Goal: Transaction & Acquisition: Purchase product/service

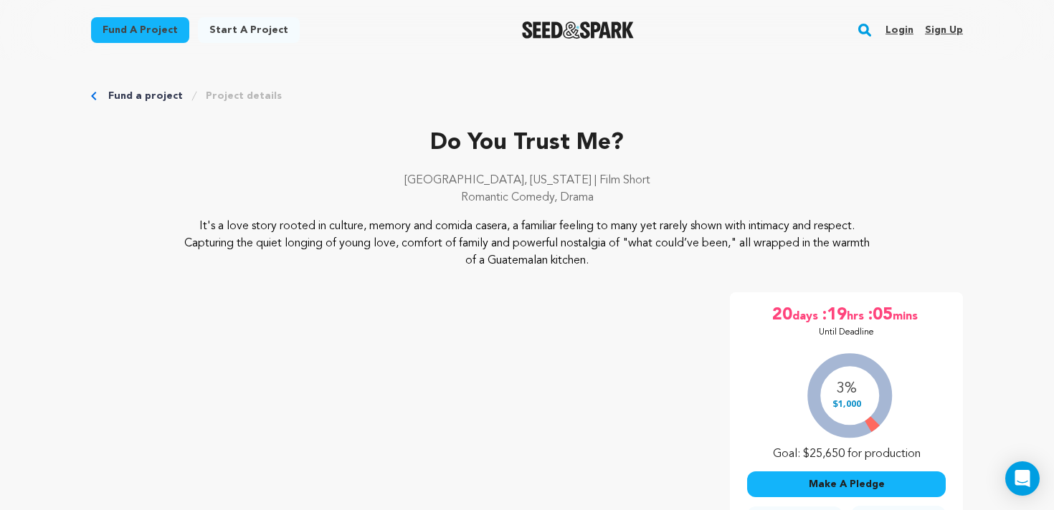
click at [716, 422] on div "Do You Trust Me? Los Angeles, California | Film Short Romantic Comedy, Drama Pr…" at bounding box center [527, 512] width 872 height 441
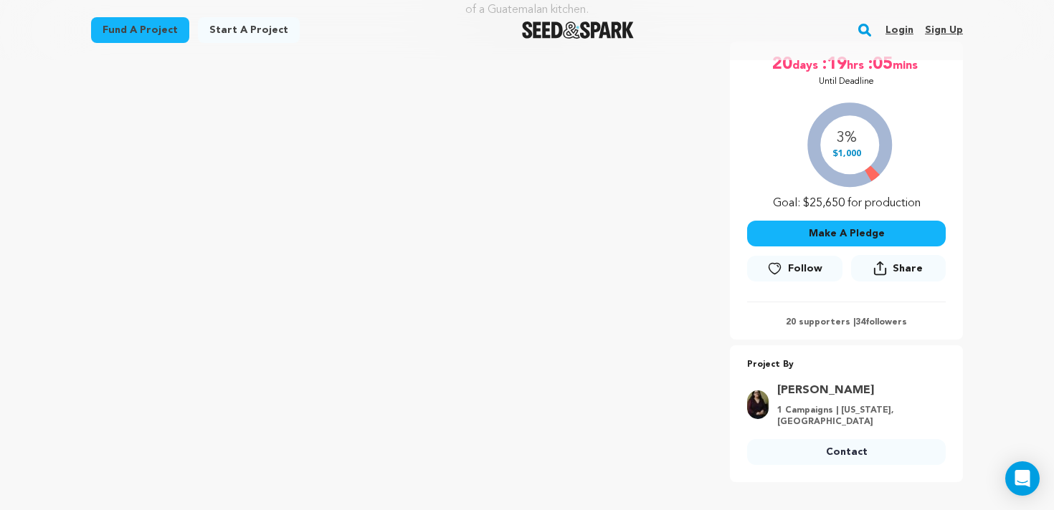
scroll to position [250, 0]
click at [800, 227] on button "Make A Pledge" at bounding box center [846, 235] width 199 height 26
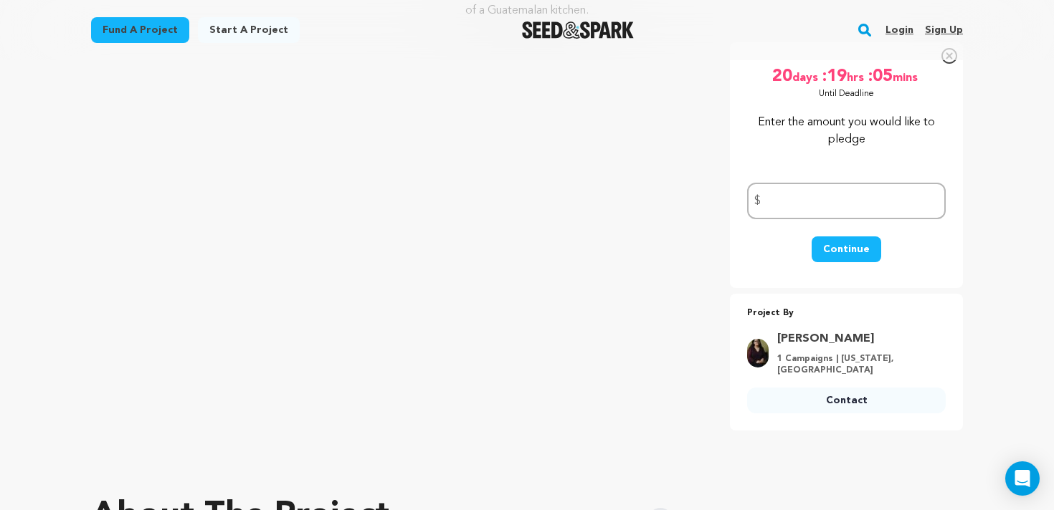
click at [715, 237] on div "Do You Trust Me? Los Angeles, California | Film Short Romantic Comedy, Drama Pr…" at bounding box center [527, 236] width 872 height 389
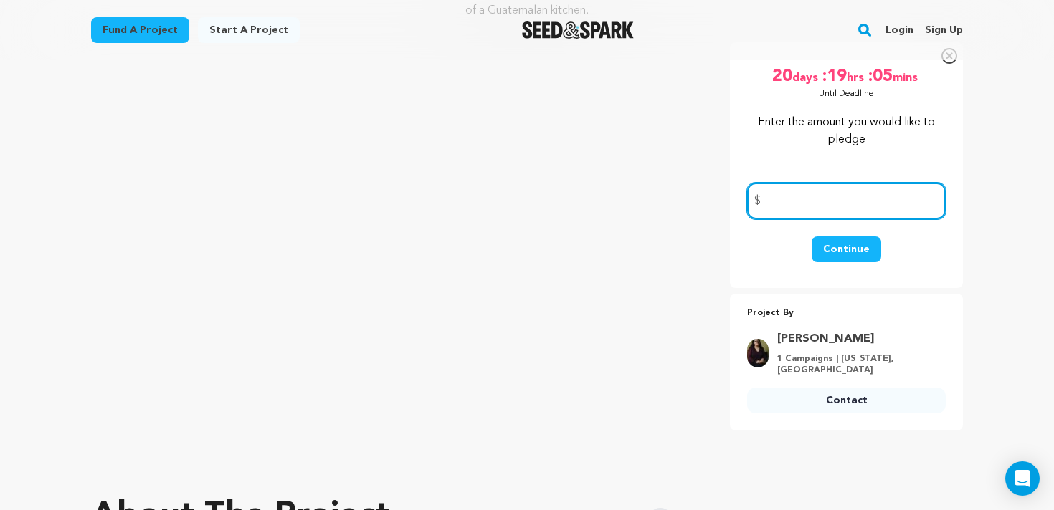
click at [797, 209] on input "number" at bounding box center [846, 201] width 199 height 37
type input "75"
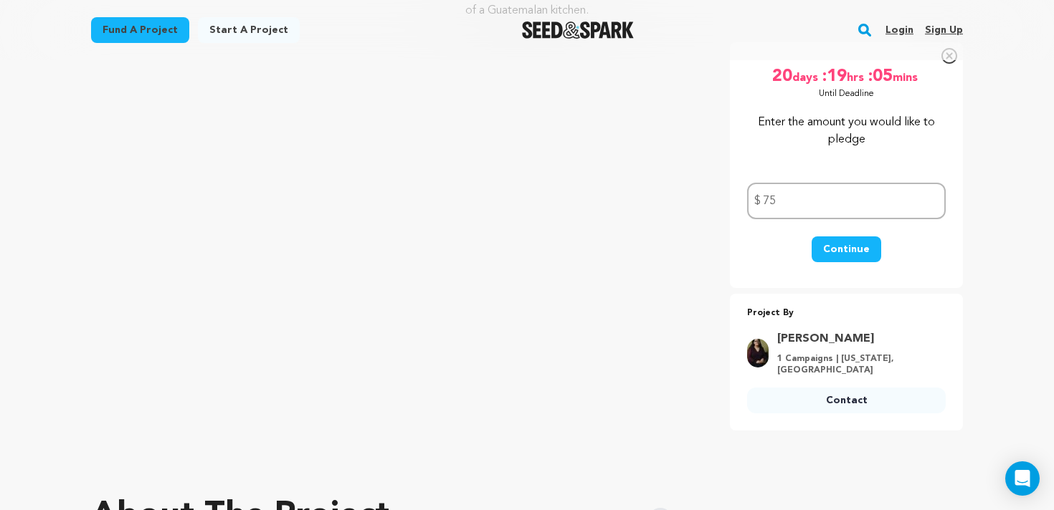
click at [870, 237] on button "Continue" at bounding box center [846, 250] width 70 height 26
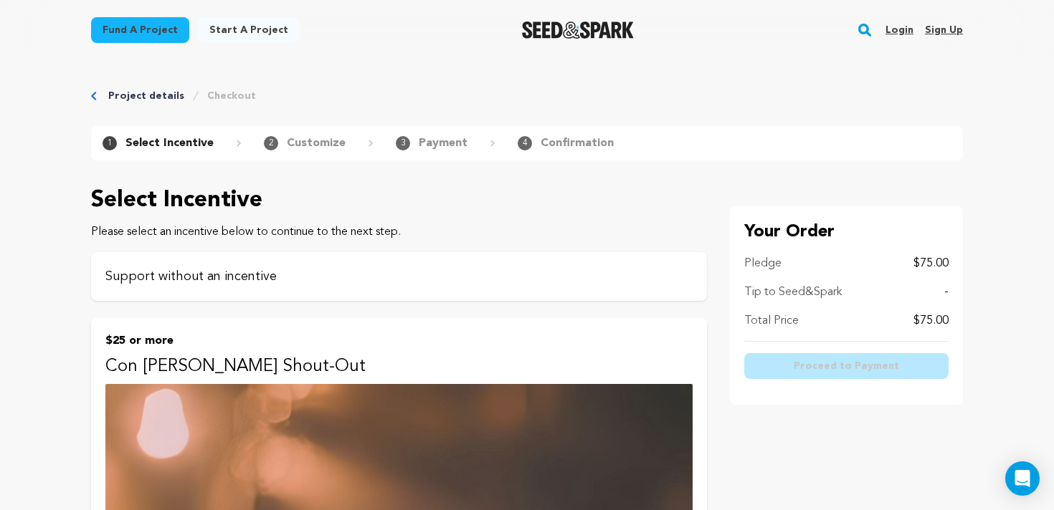
click at [391, 283] on p "Support without an incentive" at bounding box center [398, 277] width 587 height 20
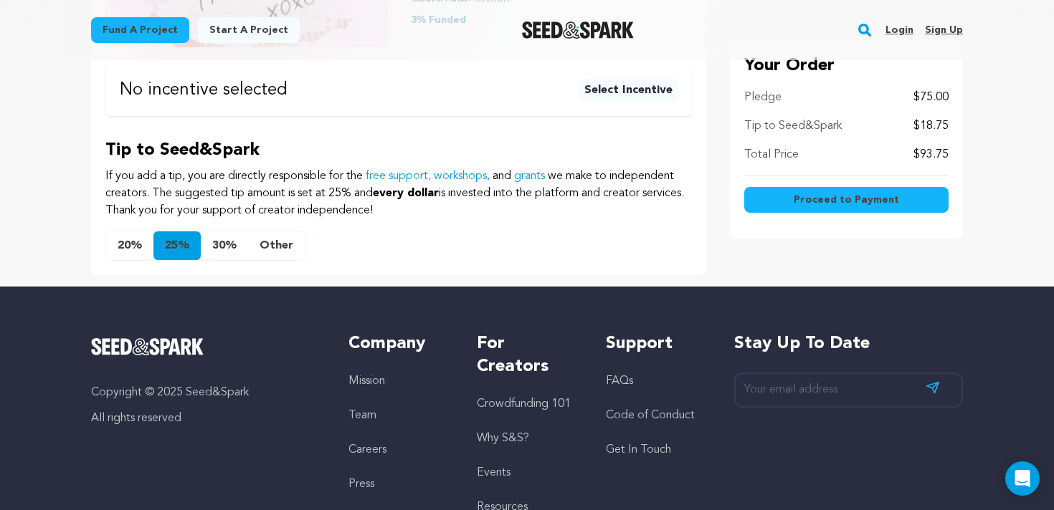
scroll to position [414, 0]
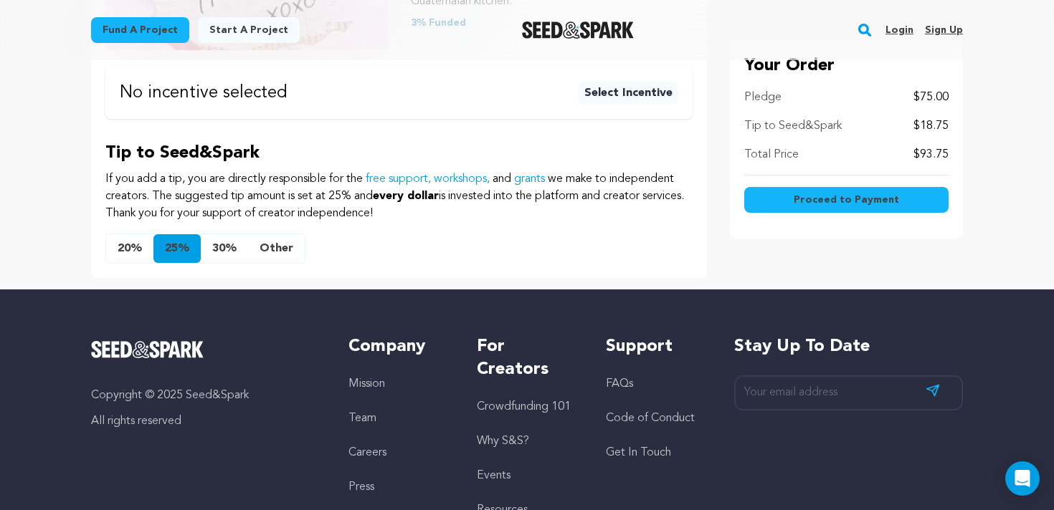
click at [280, 240] on button "Other" at bounding box center [276, 248] width 57 height 29
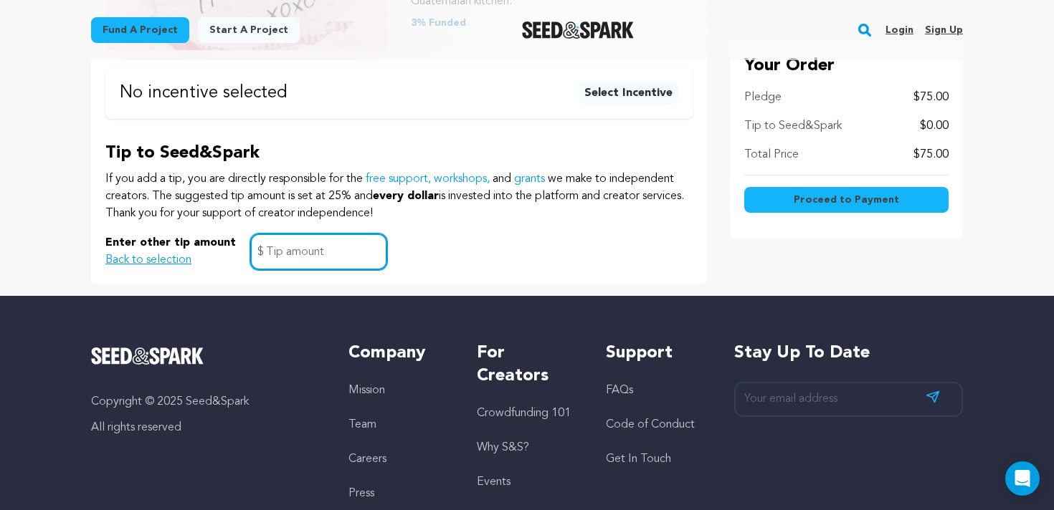
click at [287, 250] on input "text" at bounding box center [318, 252] width 137 height 37
type input "1"
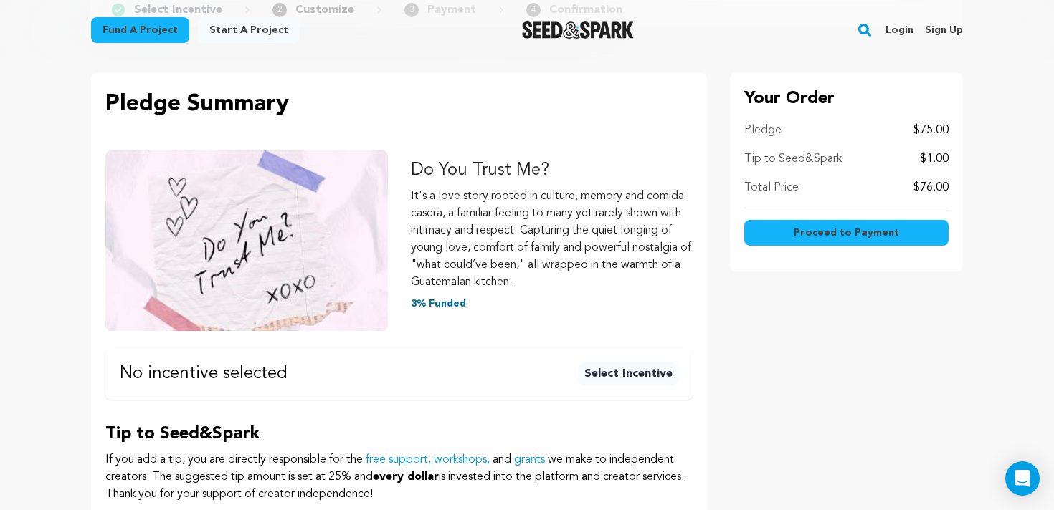
scroll to position [0, 0]
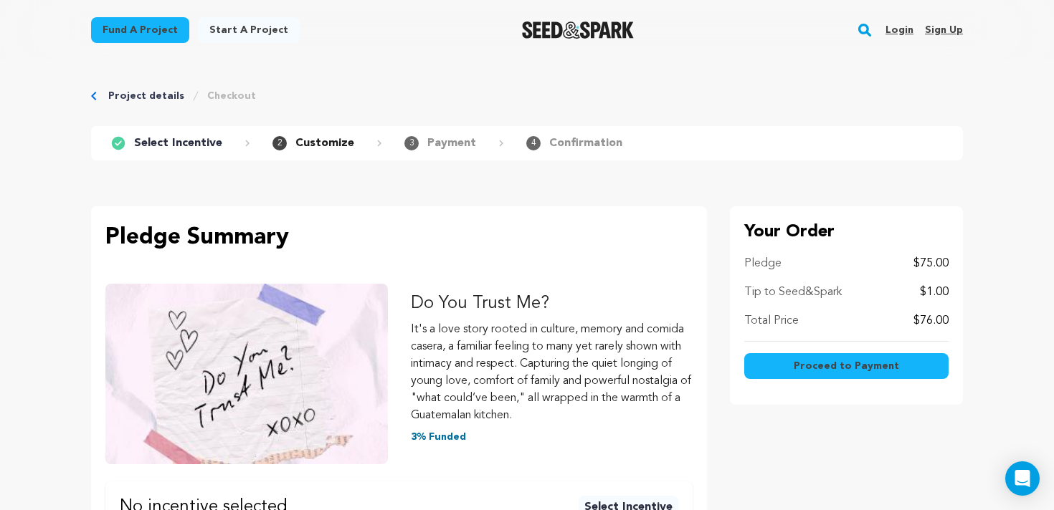
click at [793, 358] on button "Proceed to Payment" at bounding box center [846, 366] width 204 height 26
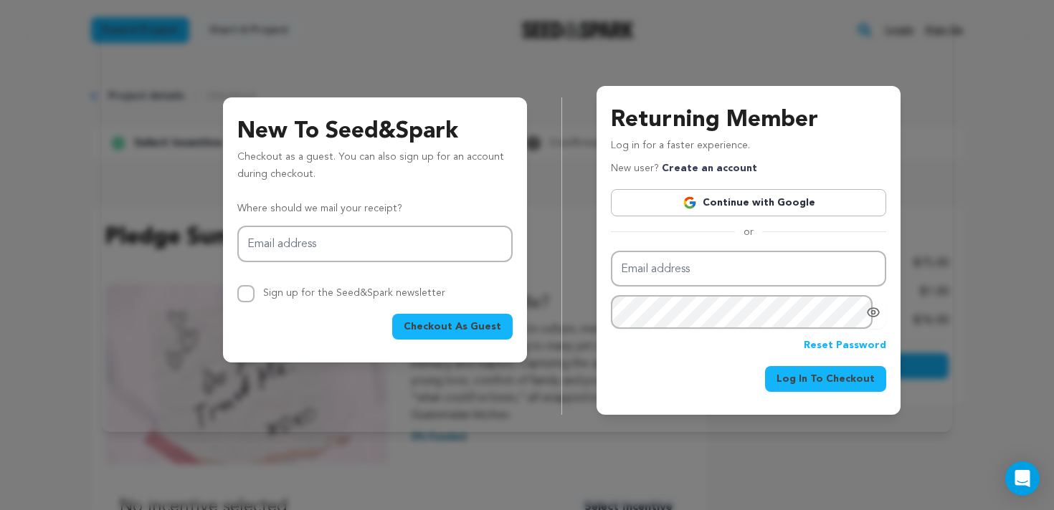
click at [697, 206] on img at bounding box center [689, 203] width 14 height 14
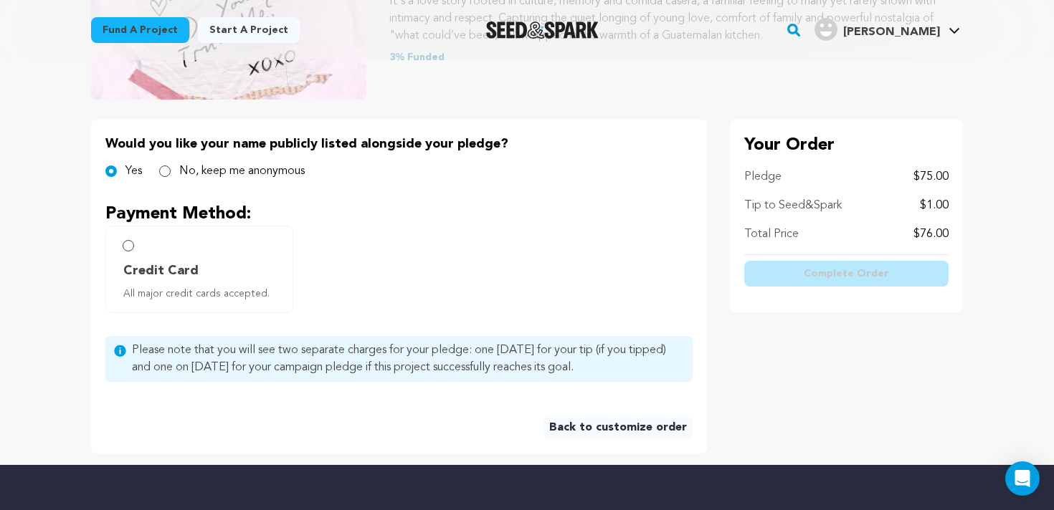
scroll to position [243, 0]
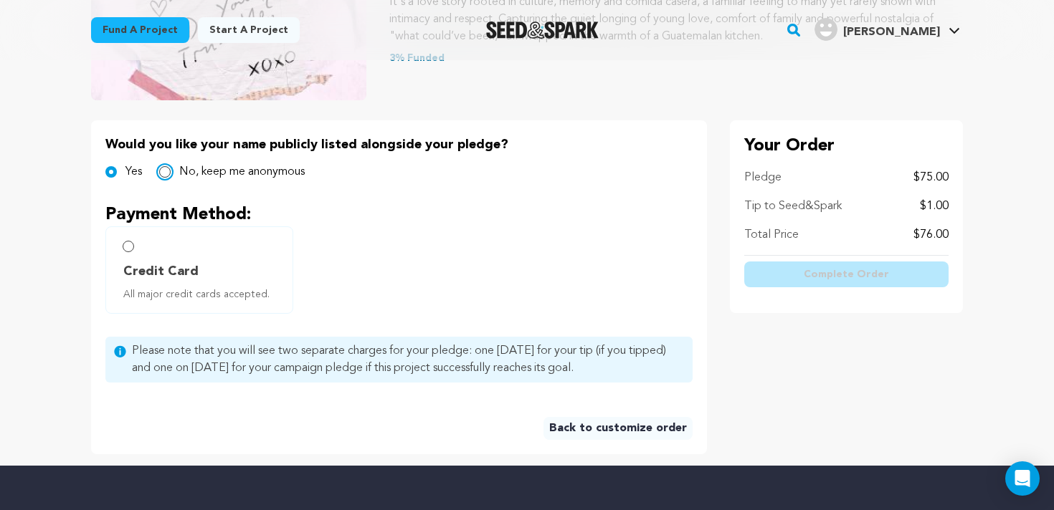
click at [163, 171] on input "No, keep me anonymous" at bounding box center [164, 171] width 11 height 11
radio input "true"
click at [68, 227] on div "Project details Checkout 1 Select Incentive 2 Customize 3 Payment 4" at bounding box center [527, 141] width 918 height 649
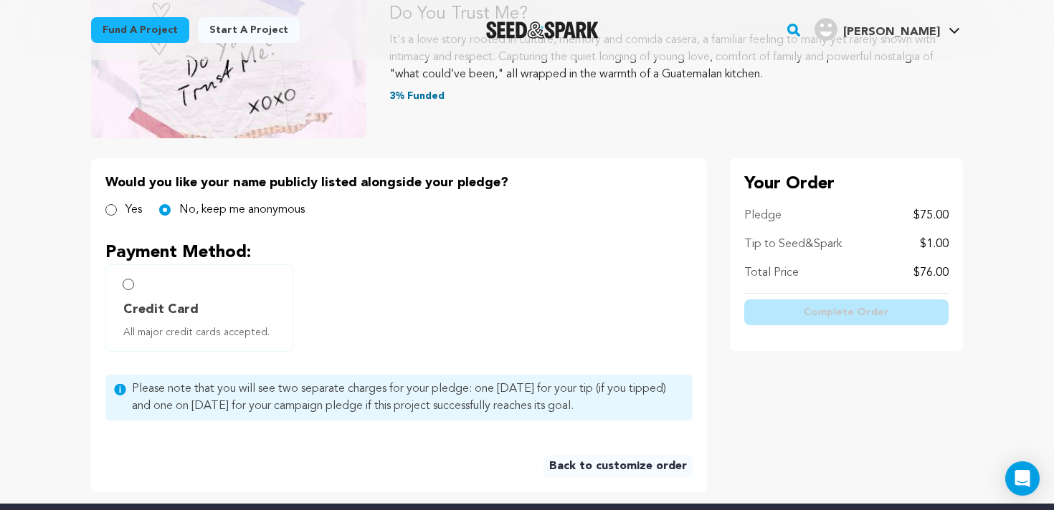
scroll to position [213, 0]
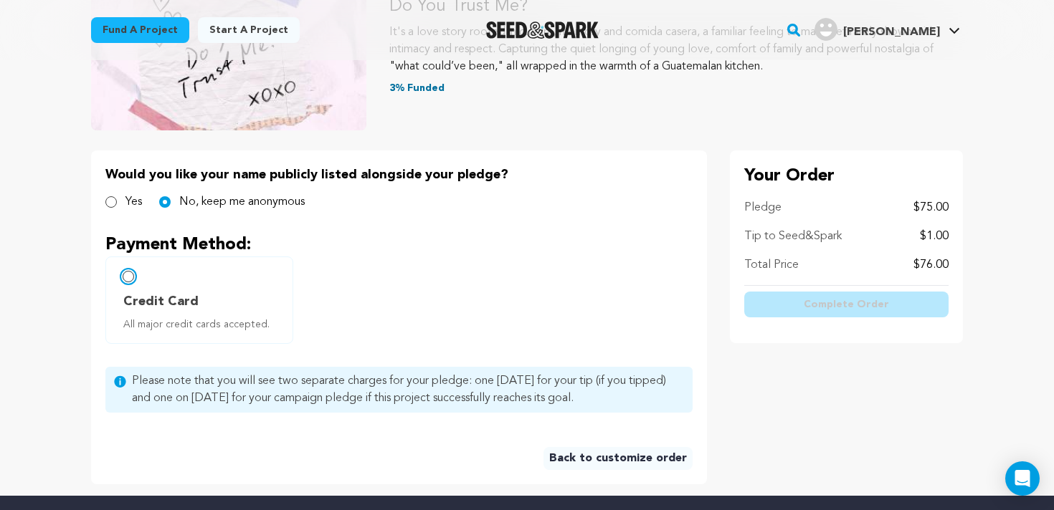
click at [124, 275] on input "Credit Card All major credit cards accepted." at bounding box center [128, 276] width 11 height 11
radio input "false"
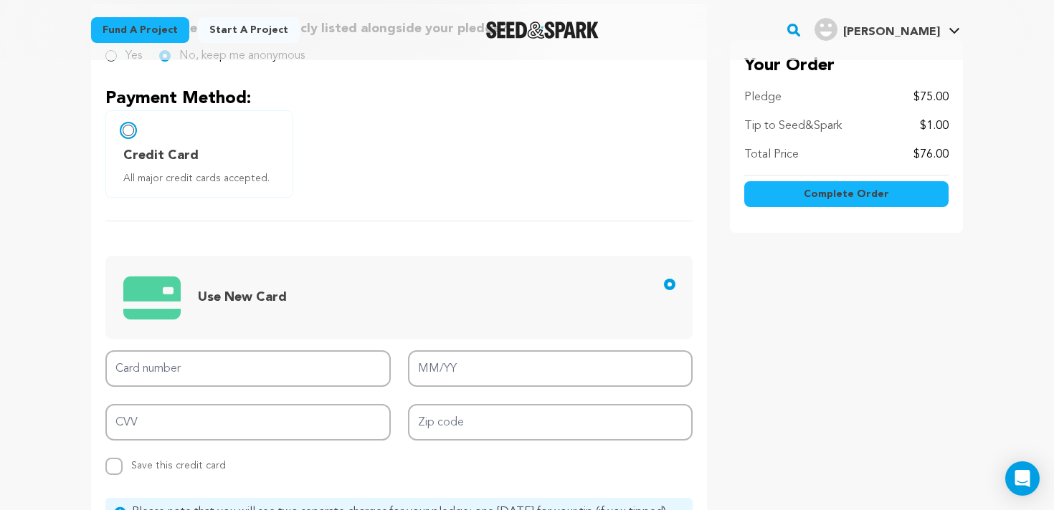
scroll to position [427, 0]
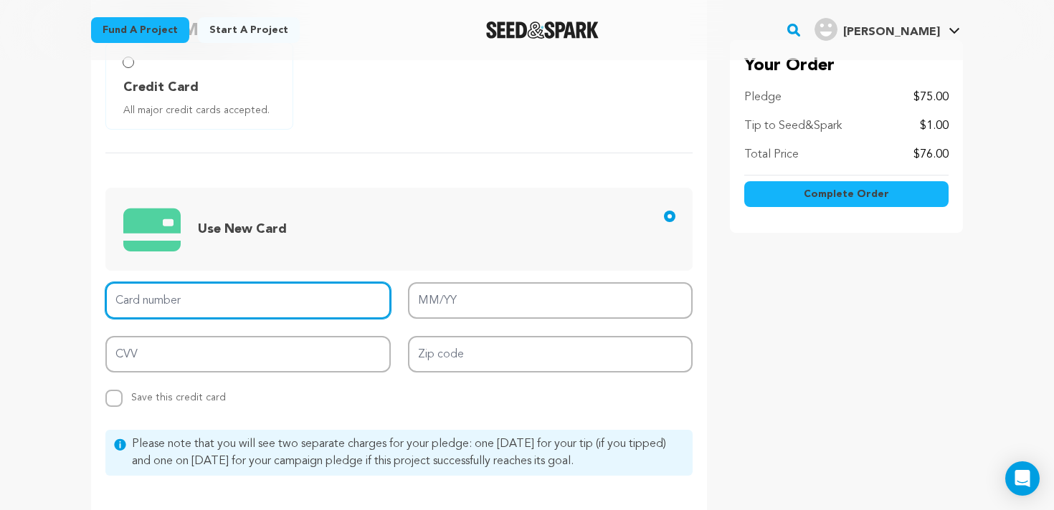
click at [226, 308] on input "Card number" at bounding box center [247, 300] width 285 height 37
type input "4815 8210 5120 8888"
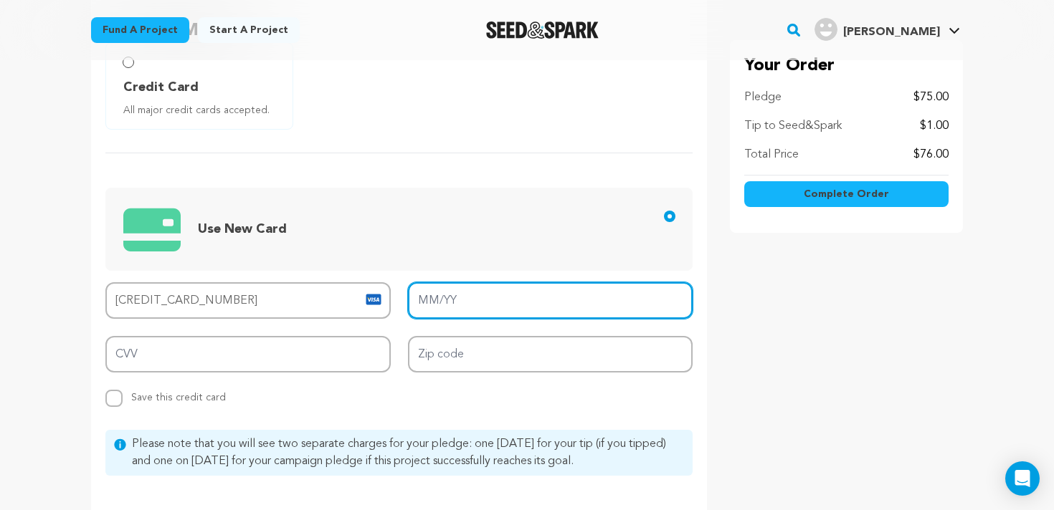
click at [484, 302] on input "MM/YY" at bounding box center [550, 300] width 285 height 37
type input "03/29"
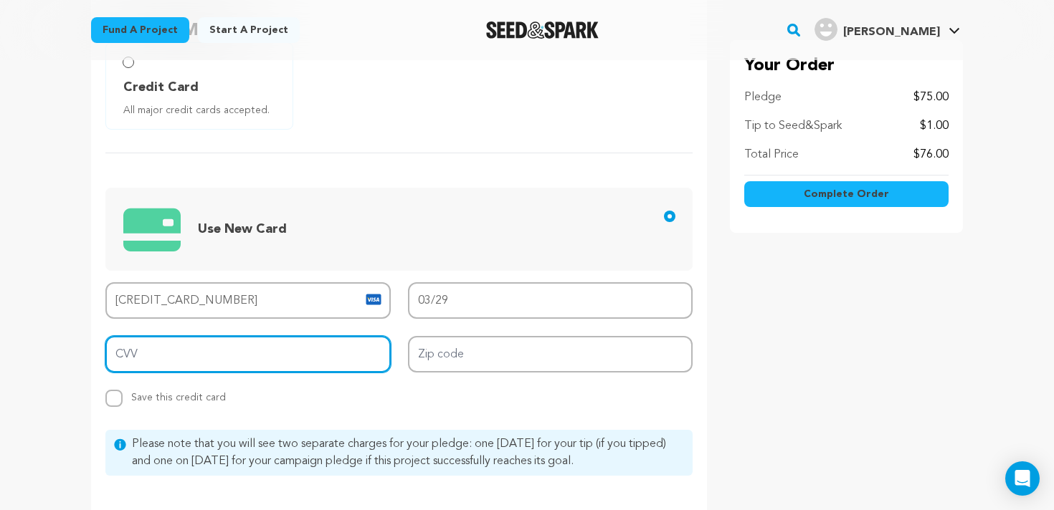
click at [294, 358] on input "CVV" at bounding box center [247, 354] width 285 height 37
type input "157"
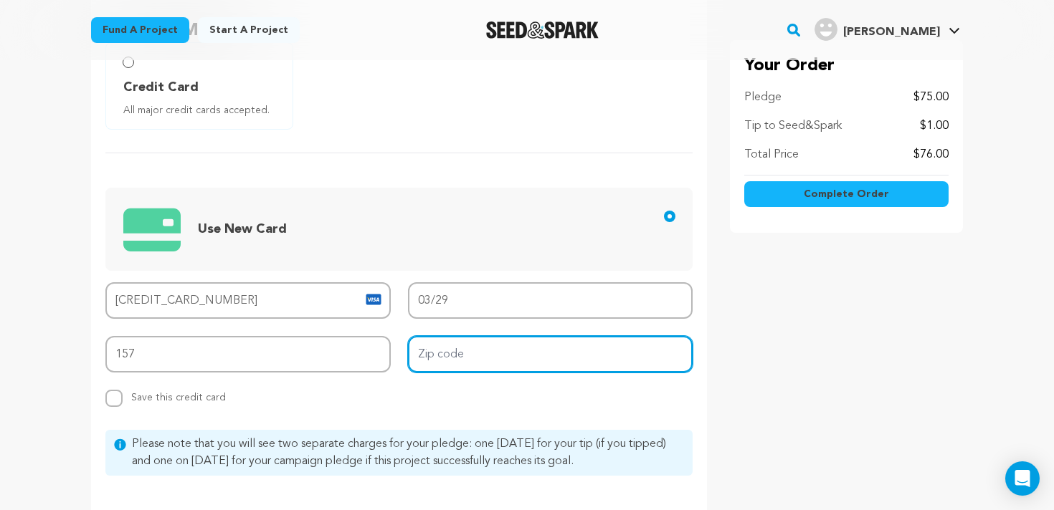
click at [529, 363] on input "Zip code" at bounding box center [550, 354] width 285 height 37
type input "90302"
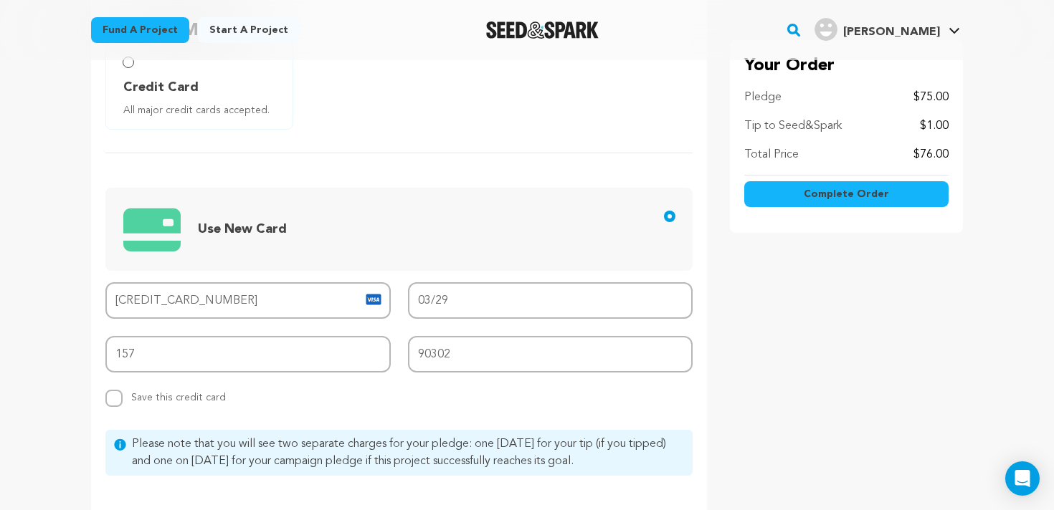
click at [429, 385] on div "Card number 4815 8210 5120 8888 MM/YY 03/29 CVV 157 Zip code 90302 Replace save…" at bounding box center [398, 344] width 587 height 125
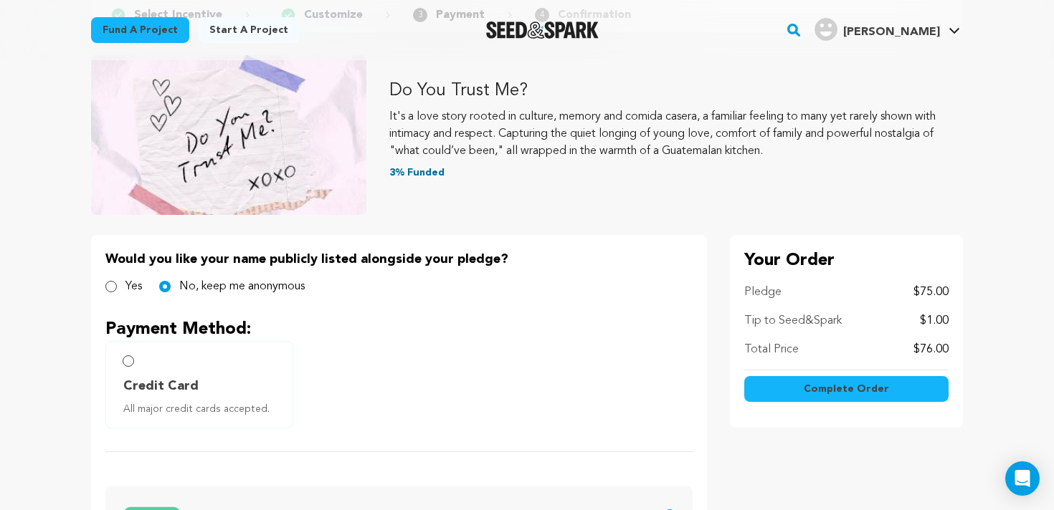
scroll to position [130, 0]
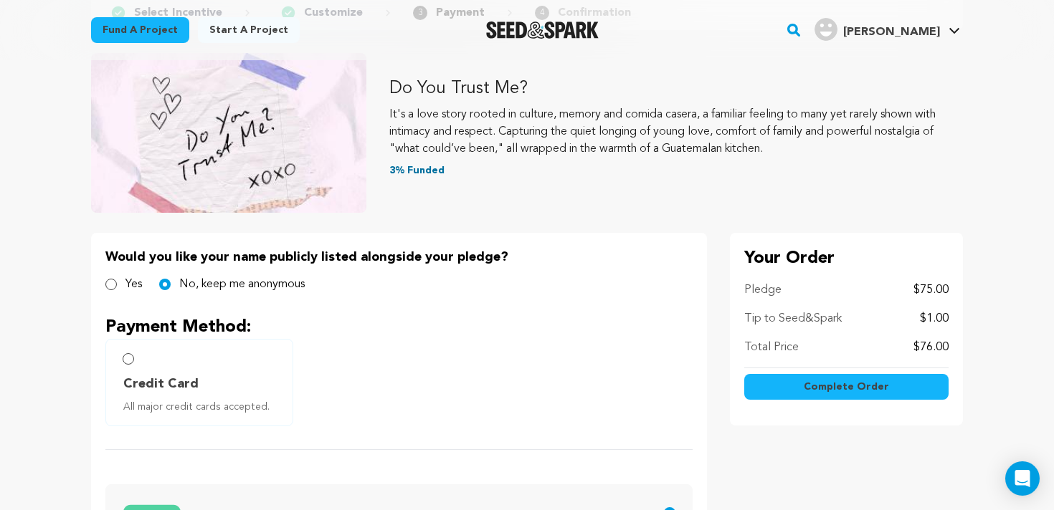
click at [803, 391] on button "Complete Order" at bounding box center [846, 387] width 204 height 26
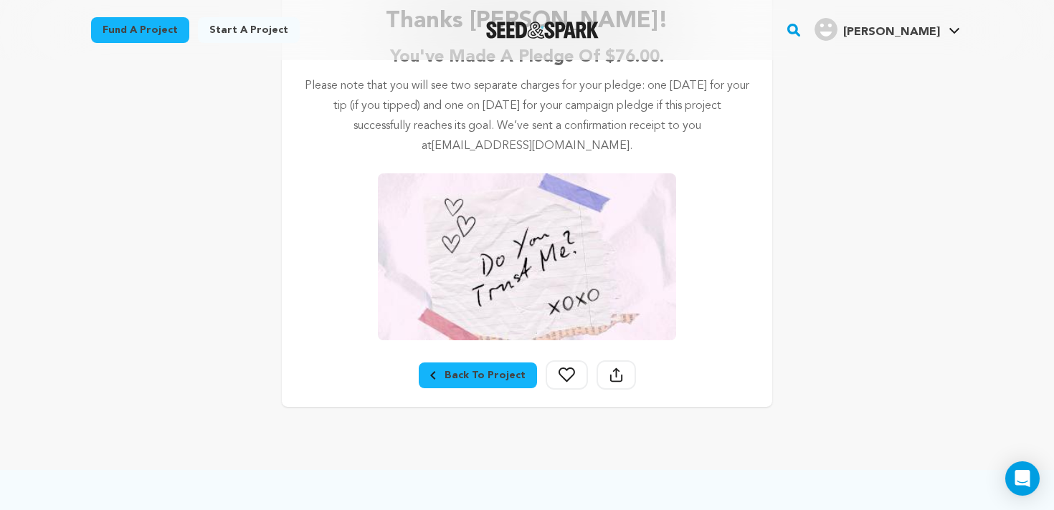
scroll to position [282, 0]
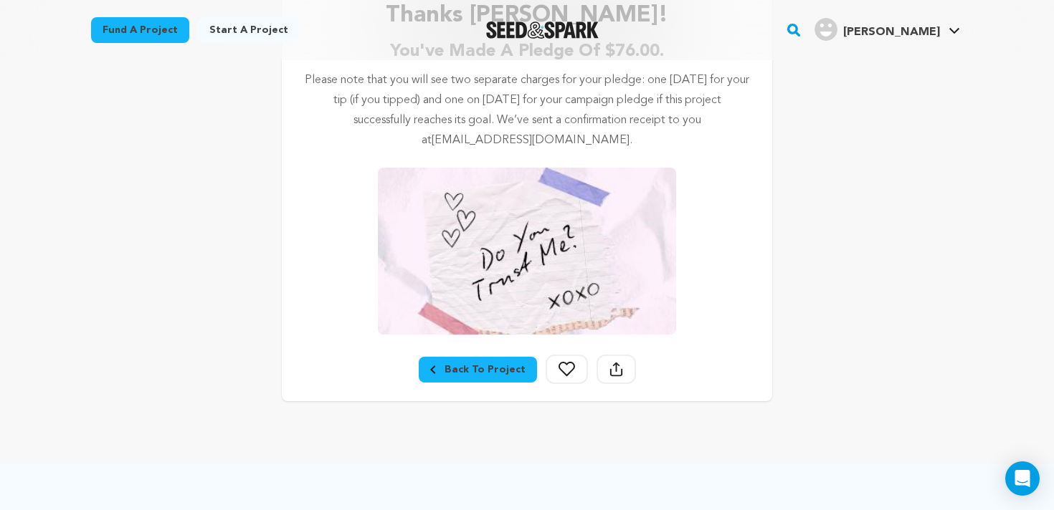
click at [490, 367] on div "Back To Project" at bounding box center [477, 370] width 95 height 14
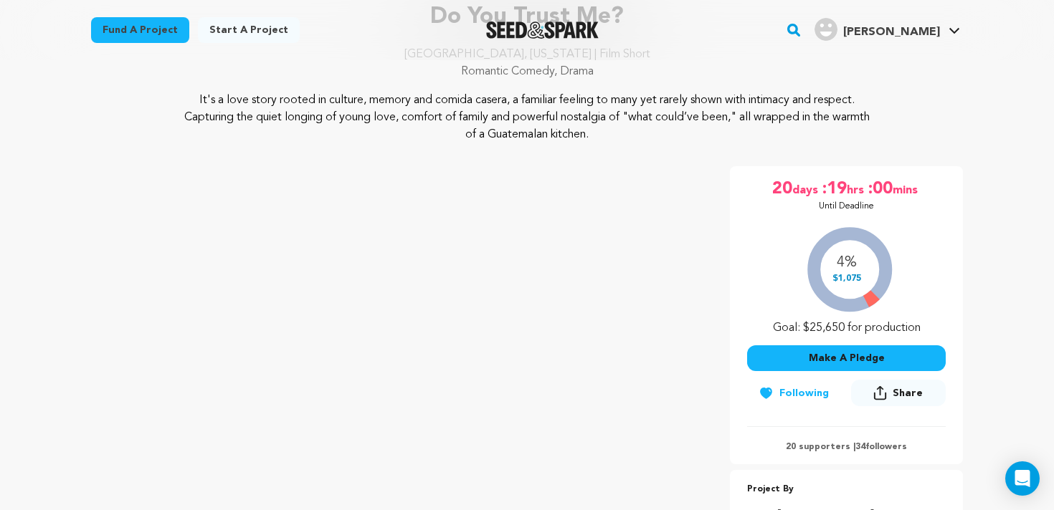
scroll to position [163, 0]
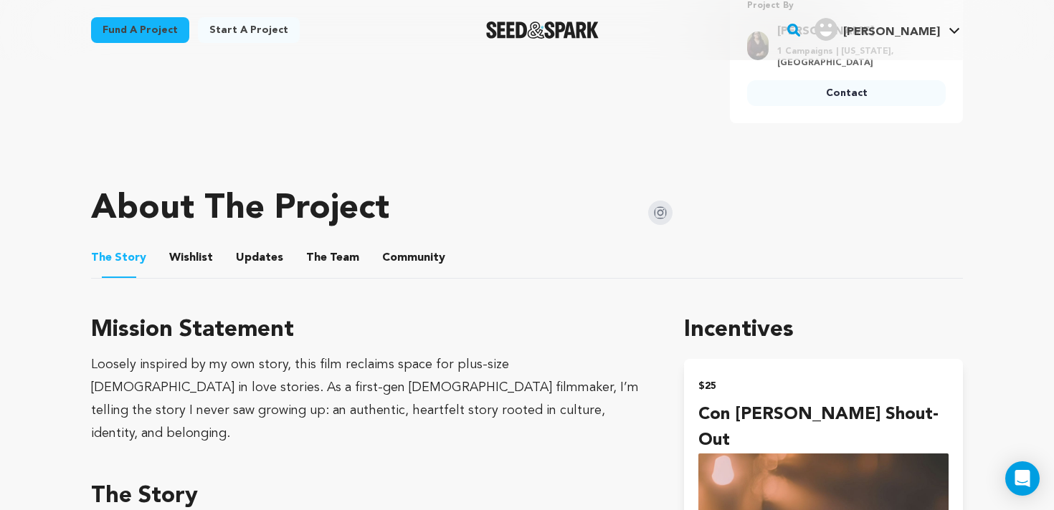
scroll to position [0, 0]
